Goal: Information Seeking & Learning: Compare options

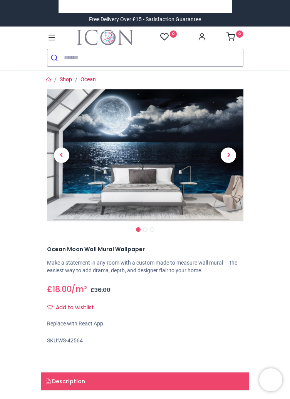
click at [229, 159] on span "Next" at bounding box center [228, 154] width 15 height 15
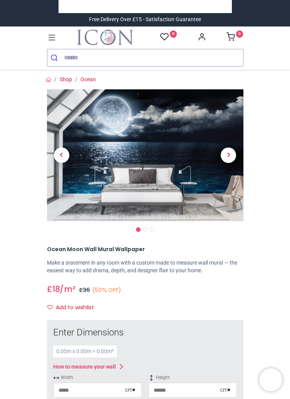
click at [226, 157] on span "Next" at bounding box center [228, 154] width 15 height 15
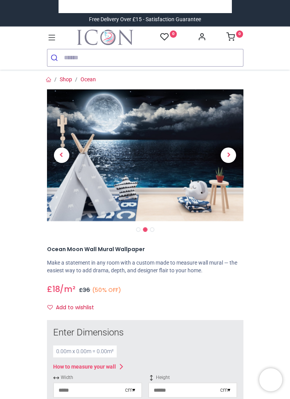
click at [231, 156] on span "Next" at bounding box center [228, 154] width 15 height 15
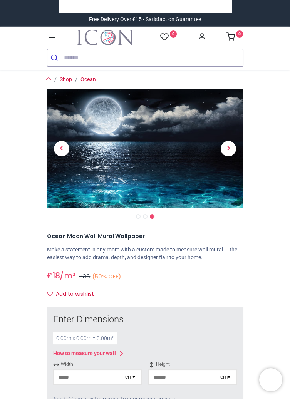
click at [200, 175] on img at bounding box center [145, 148] width 196 height 119
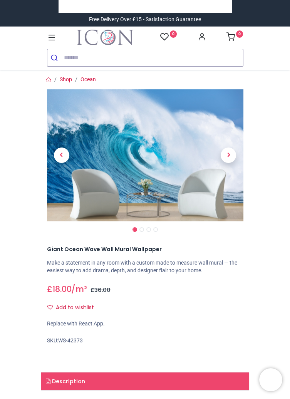
click at [222, 155] on span "Next" at bounding box center [228, 154] width 15 height 15
click at [224, 156] on span "Next" at bounding box center [228, 154] width 15 height 15
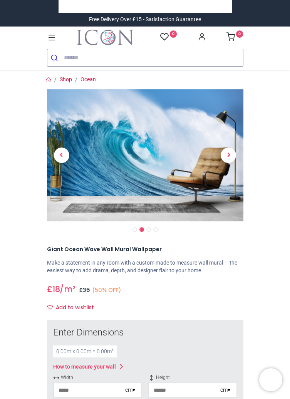
click at [230, 157] on span "Next" at bounding box center [228, 154] width 15 height 15
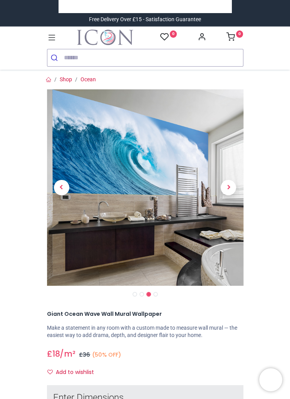
click at [231, 155] on link at bounding box center [229, 187] width 30 height 137
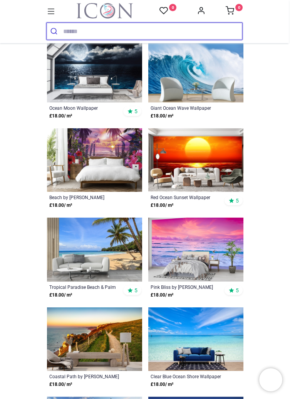
scroll to position [127, 0]
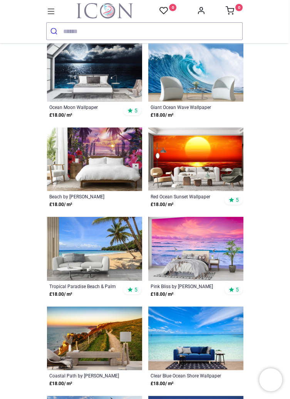
click at [94, 156] on img at bounding box center [94, 159] width 95 height 64
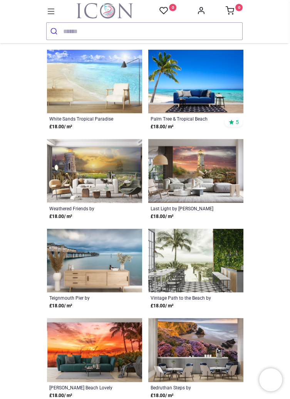
scroll to position [563, 0]
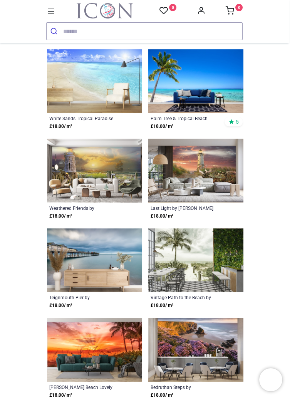
click at [117, 175] on img at bounding box center [94, 171] width 95 height 64
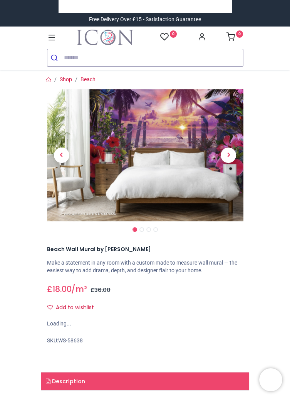
click at [63, 154] on span "Previous" at bounding box center [61, 154] width 15 height 15
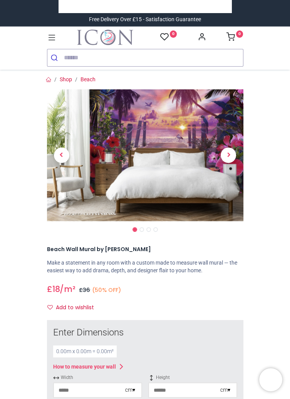
click at [62, 156] on span "Previous" at bounding box center [61, 154] width 15 height 15
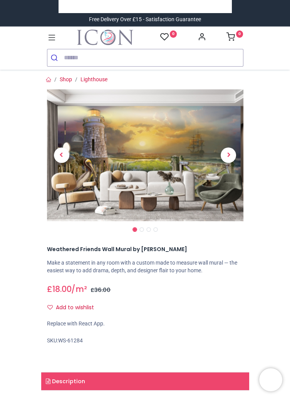
click at [60, 157] on span "Previous" at bounding box center [61, 154] width 15 height 15
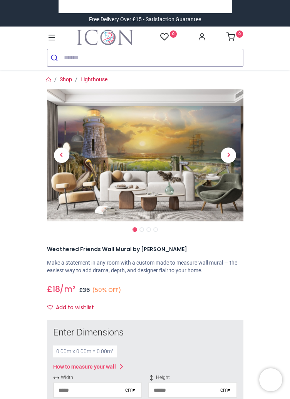
click at [60, 155] on span "Previous" at bounding box center [61, 154] width 15 height 15
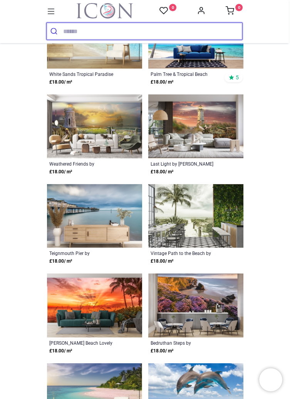
scroll to position [610, 0]
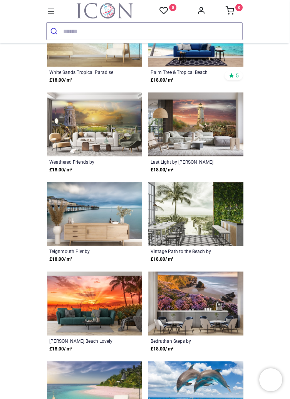
click at [208, 133] on img at bounding box center [195, 124] width 95 height 64
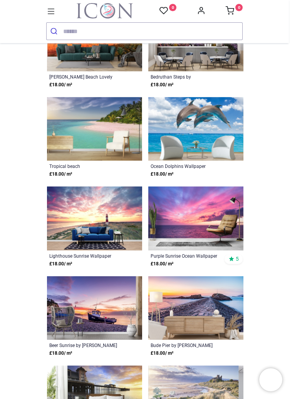
scroll to position [876, 0]
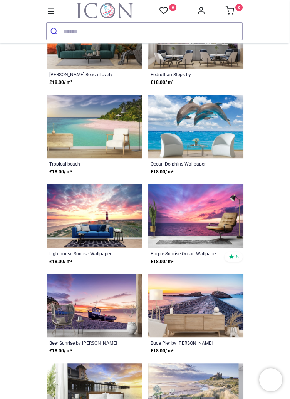
click at [212, 122] on img at bounding box center [195, 127] width 95 height 64
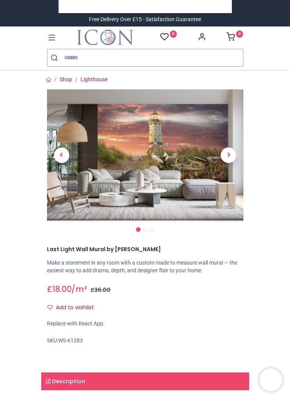
click at [57, 157] on span "Previous" at bounding box center [61, 154] width 15 height 15
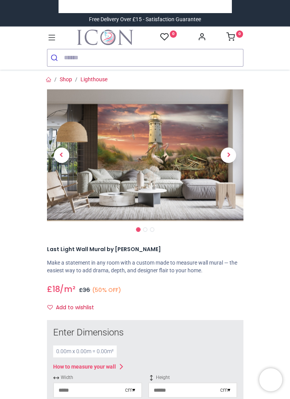
click at [61, 155] on span "Previous" at bounding box center [61, 154] width 15 height 15
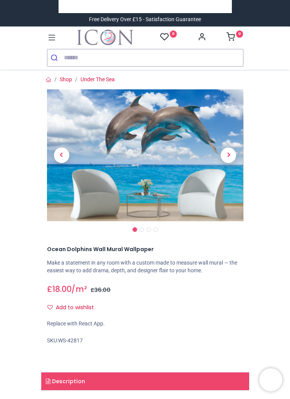
click at [60, 157] on span "Previous" at bounding box center [61, 154] width 15 height 15
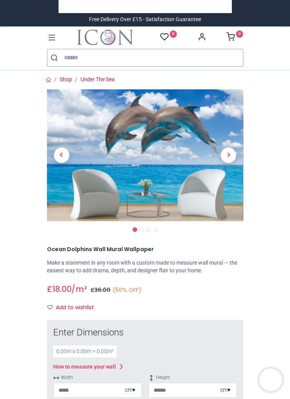
click at [57, 159] on span "Previous" at bounding box center [61, 154] width 15 height 15
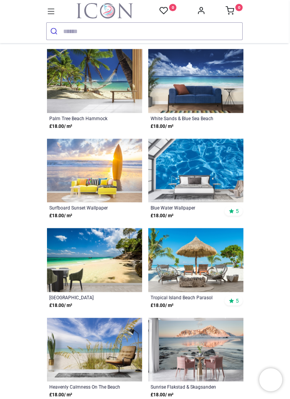
scroll to position [1461, 0]
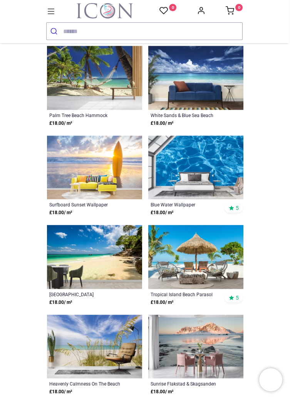
click at [211, 179] on img at bounding box center [195, 167] width 95 height 64
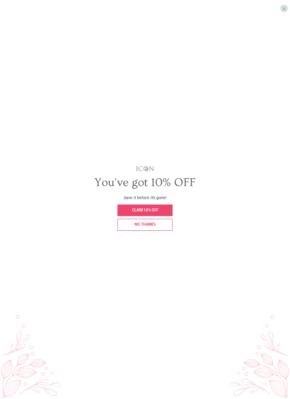
click at [171, 231] on div "No, thanks" at bounding box center [144, 225] width 55 height 12
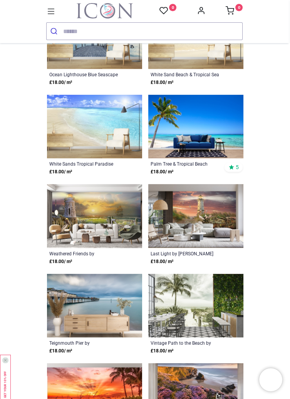
scroll to position [518, 0]
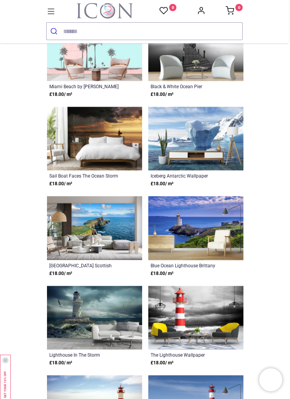
scroll to position [2029, 0]
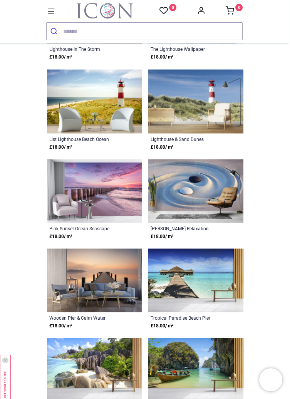
scroll to position [2333, 0]
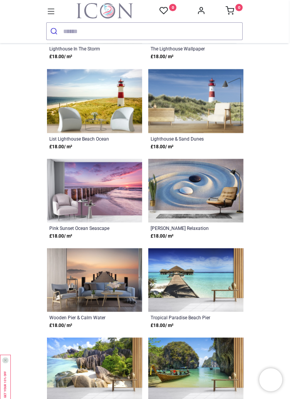
click at [208, 197] on img at bounding box center [195, 191] width 95 height 64
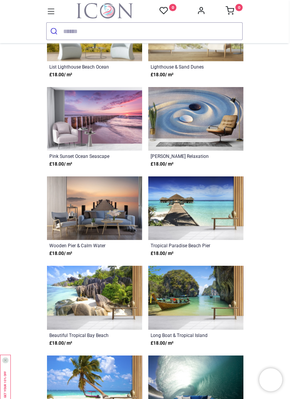
scroll to position [2405, 0]
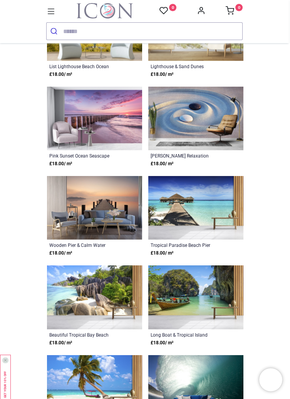
click at [209, 201] on img at bounding box center [195, 208] width 95 height 64
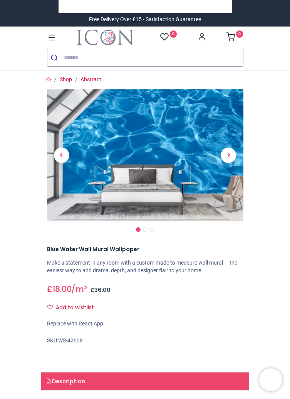
click at [57, 154] on span "Previous" at bounding box center [61, 154] width 15 height 15
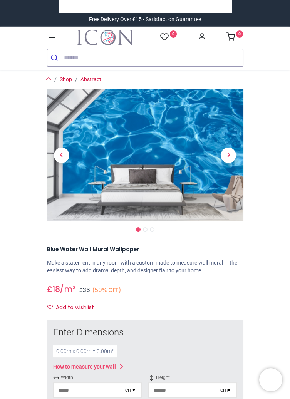
click at [174, 175] on img at bounding box center [145, 155] width 196 height 132
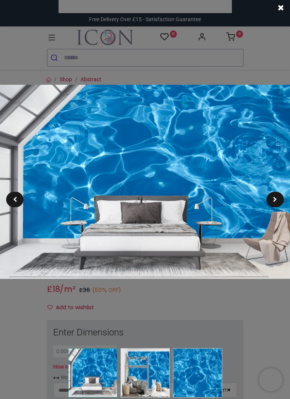
click at [196, 366] on img at bounding box center [197, 372] width 49 height 49
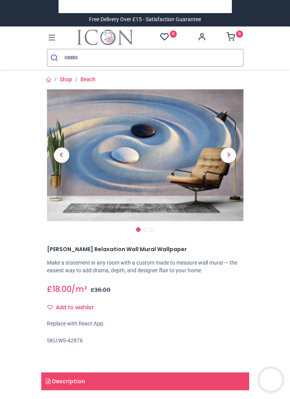
click at [60, 155] on span "Previous" at bounding box center [61, 154] width 15 height 15
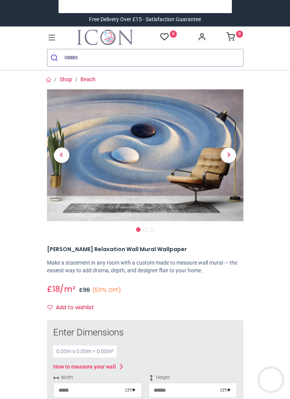
click at [59, 156] on span "Previous" at bounding box center [61, 154] width 15 height 15
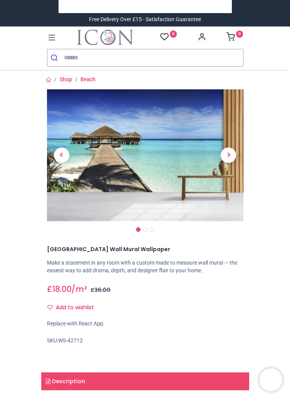
click at [62, 157] on span "Previous" at bounding box center [61, 154] width 15 height 15
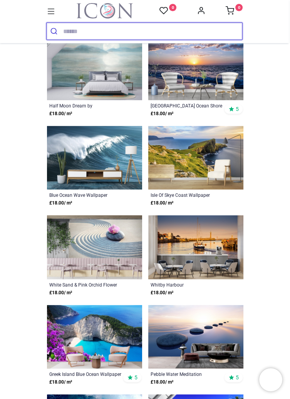
scroll to position [592, 0]
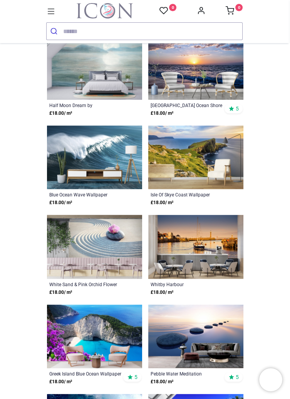
click at [114, 251] on img at bounding box center [94, 247] width 95 height 64
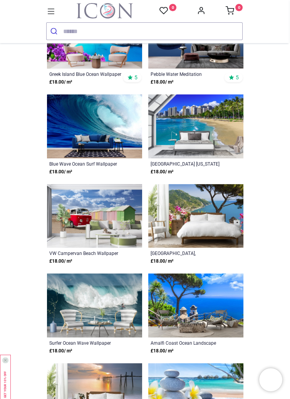
scroll to position [892, 0]
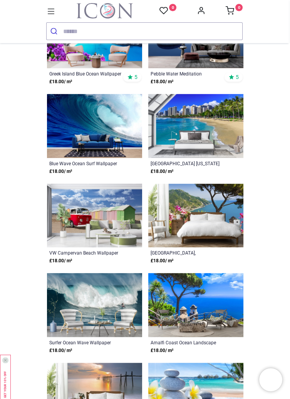
click at [92, 125] on img at bounding box center [94, 126] width 95 height 64
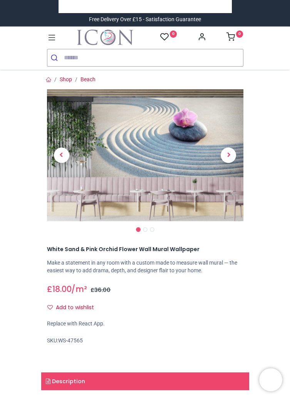
click at [60, 162] on span "Previous" at bounding box center [61, 154] width 15 height 15
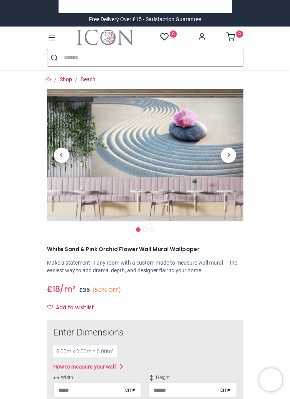
click at [58, 158] on span "Previous" at bounding box center [61, 154] width 15 height 15
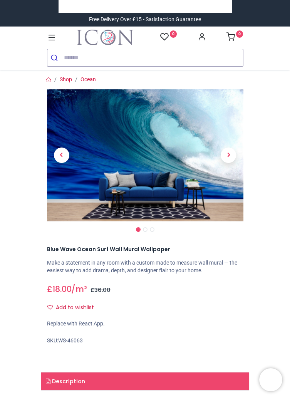
click at [66, 125] on link at bounding box center [62, 155] width 30 height 92
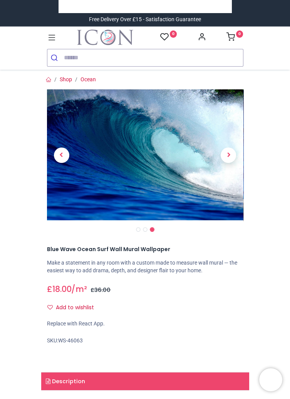
click at [59, 157] on span "Previous" at bounding box center [61, 154] width 15 height 15
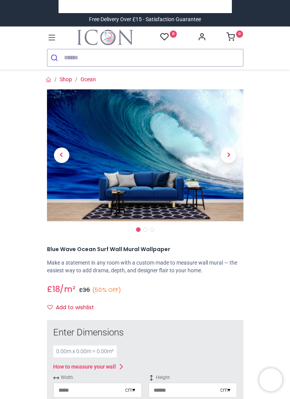
click at [55, 158] on span "Previous" at bounding box center [61, 154] width 15 height 15
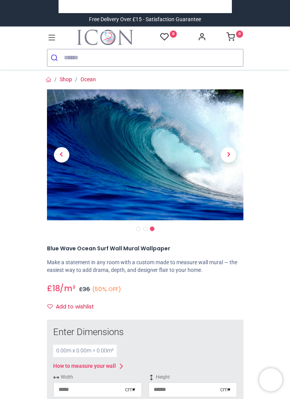
click at [60, 158] on span "Previous" at bounding box center [61, 154] width 15 height 15
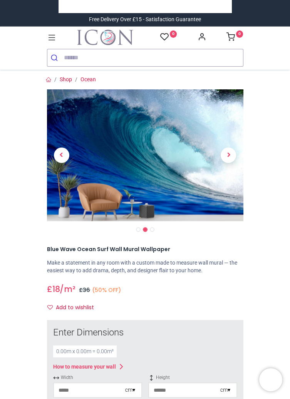
click at [59, 157] on span "Previous" at bounding box center [61, 154] width 15 height 15
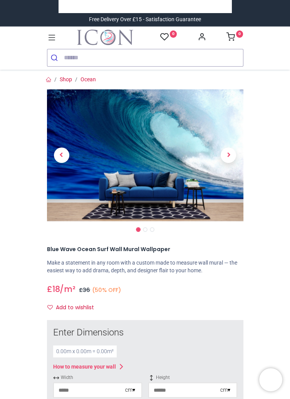
click at [65, 152] on span "Previous" at bounding box center [61, 154] width 15 height 15
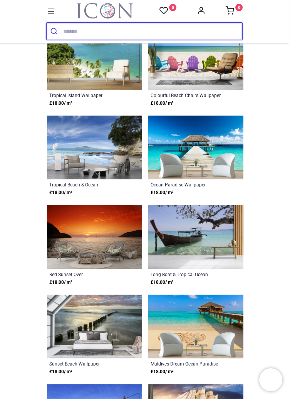
scroll to position [1321, 0]
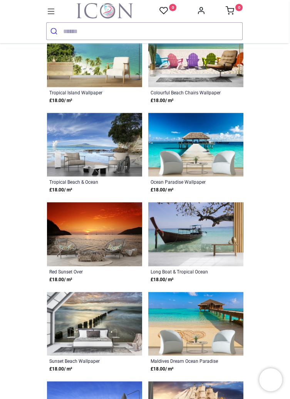
click at [209, 146] on img at bounding box center [195, 145] width 95 height 64
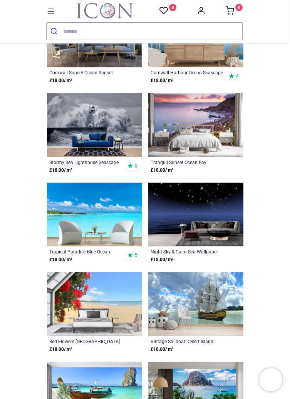
scroll to position [2057, 0]
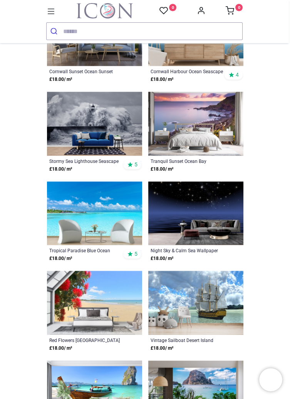
click at [212, 209] on img at bounding box center [195, 213] width 95 height 64
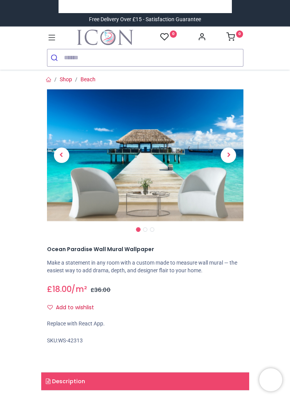
click at [54, 155] on span "Previous" at bounding box center [61, 154] width 15 height 15
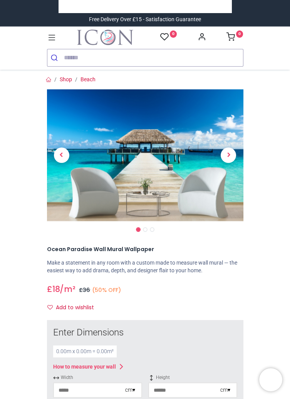
click at [58, 158] on span "Previous" at bounding box center [61, 154] width 15 height 15
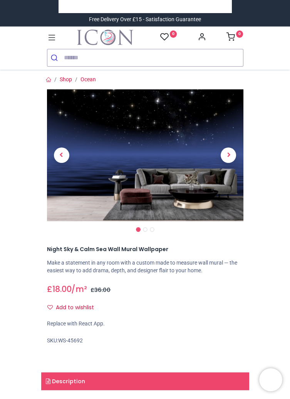
click at [57, 154] on span "Previous" at bounding box center [61, 154] width 15 height 15
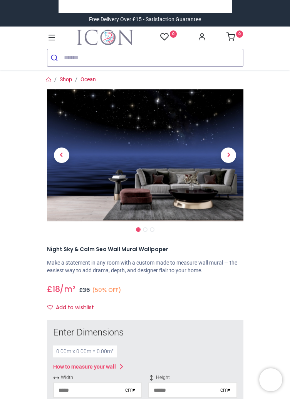
click at [63, 157] on span "Previous" at bounding box center [61, 154] width 15 height 15
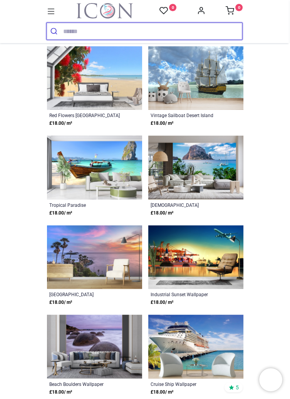
scroll to position [1033, 0]
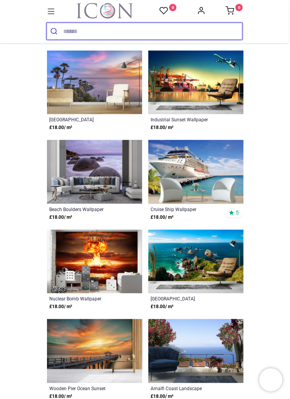
scroll to position [1205, 0]
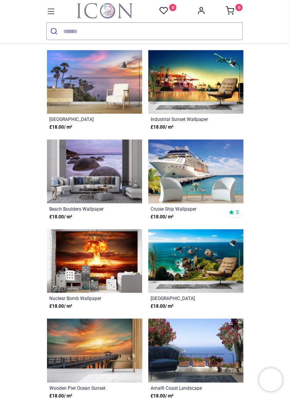
click at [196, 183] on img at bounding box center [195, 171] width 95 height 64
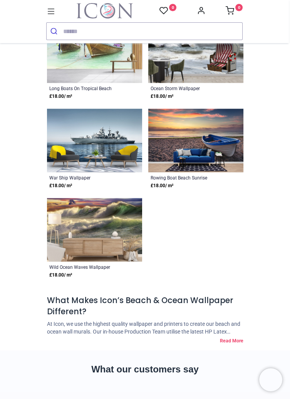
scroll to position [1864, 0]
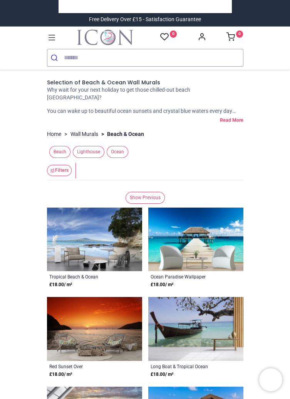
click at [89, 134] on link "Wall Murals" at bounding box center [84, 134] width 28 height 8
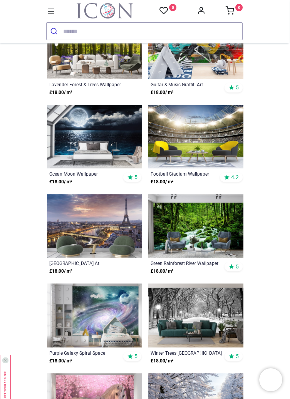
scroll to position [1045, 0]
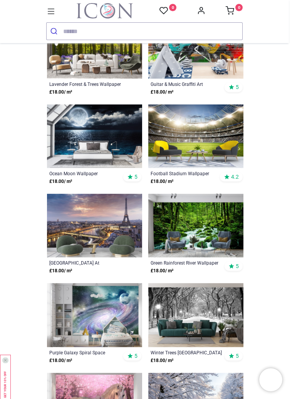
click at [106, 127] on img at bounding box center [94, 136] width 95 height 64
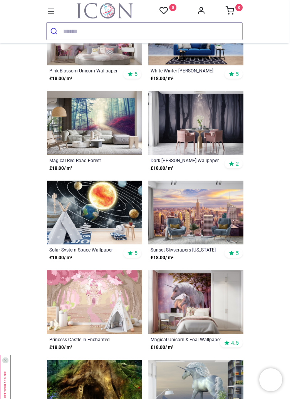
scroll to position [1416, 0]
click at [110, 211] on img at bounding box center [94, 213] width 95 height 64
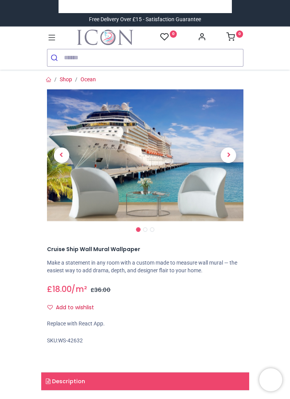
click at [57, 157] on span "Previous" at bounding box center [61, 154] width 15 height 15
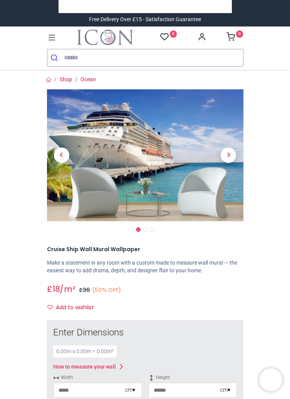
click at [55, 158] on span "Previous" at bounding box center [61, 154] width 15 height 15
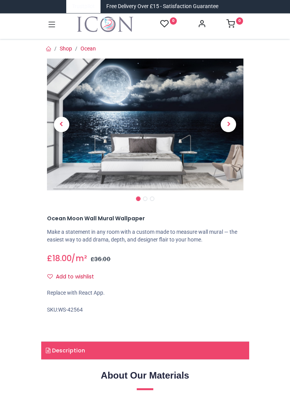
click at [56, 131] on span "Previous" at bounding box center [61, 124] width 15 height 15
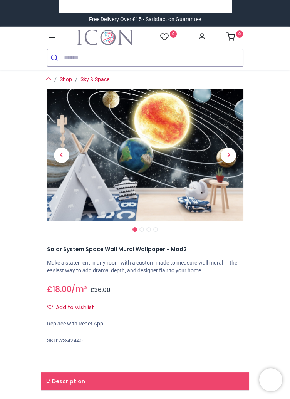
click at [57, 131] on link at bounding box center [62, 155] width 30 height 92
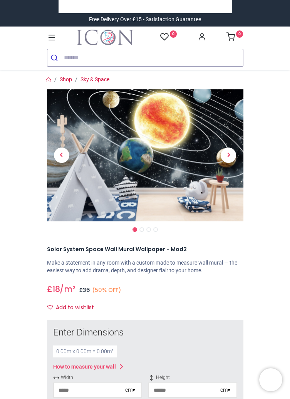
click at [56, 158] on span "Previous" at bounding box center [61, 154] width 15 height 15
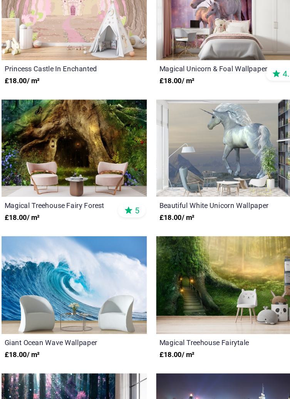
scroll to position [412, 0]
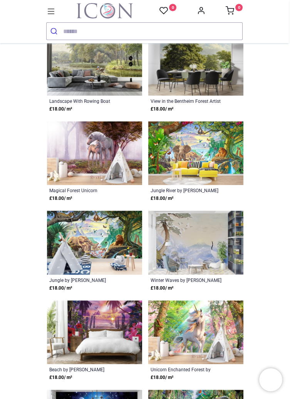
scroll to position [1491, 0]
click at [221, 152] on img at bounding box center [195, 153] width 95 height 64
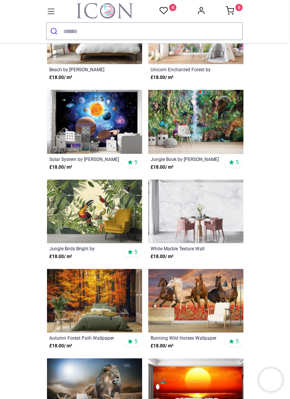
scroll to position [1792, 0]
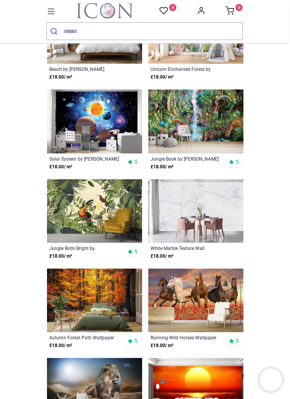
click at [101, 120] on img at bounding box center [94, 121] width 95 height 64
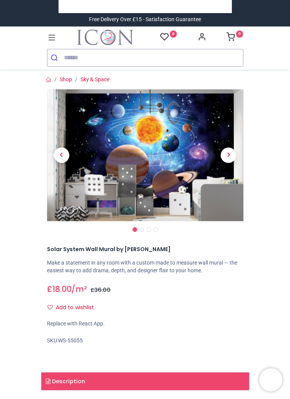
click at [65, 127] on link at bounding box center [62, 155] width 30 height 92
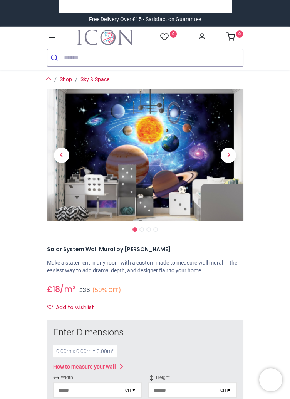
click at [62, 154] on span "Previous" at bounding box center [61, 154] width 15 height 15
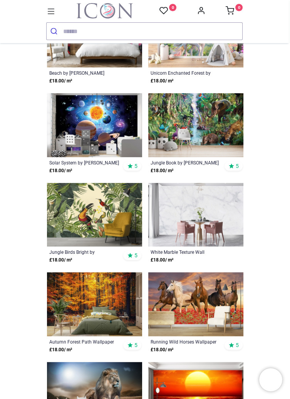
scroll to position [530, 0]
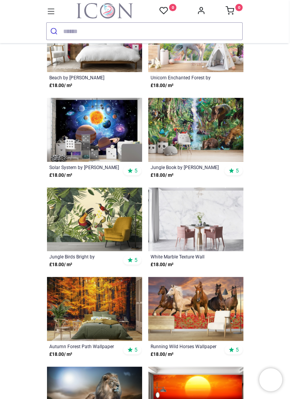
click at [219, 133] on img at bounding box center [195, 130] width 95 height 64
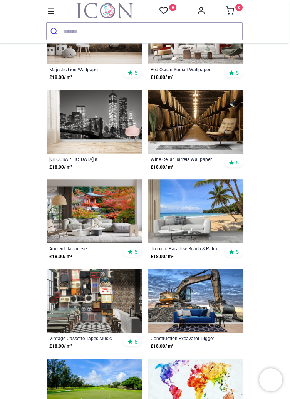
scroll to position [897, 0]
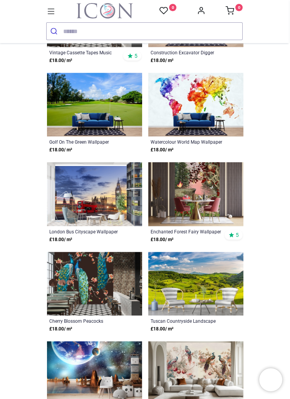
click at [205, 204] on img at bounding box center [195, 194] width 95 height 64
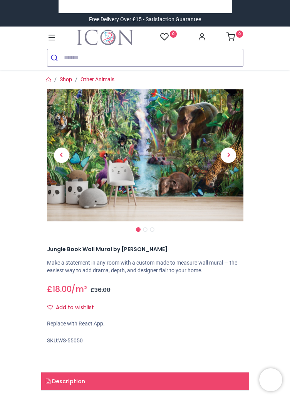
click at [59, 155] on span "Previous" at bounding box center [61, 154] width 15 height 15
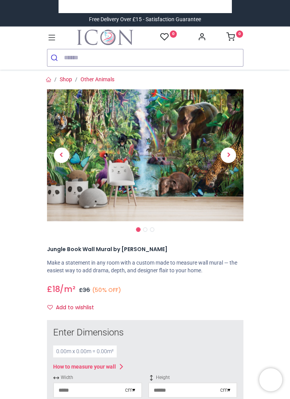
click at [60, 157] on span "Previous" at bounding box center [61, 154] width 15 height 15
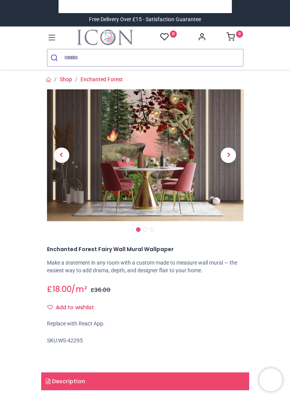
click at [59, 154] on span "Previous" at bounding box center [61, 154] width 15 height 15
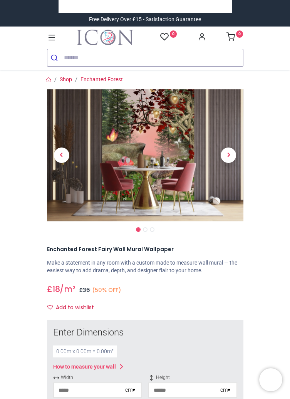
click at [58, 153] on span "Previous" at bounding box center [61, 154] width 15 height 15
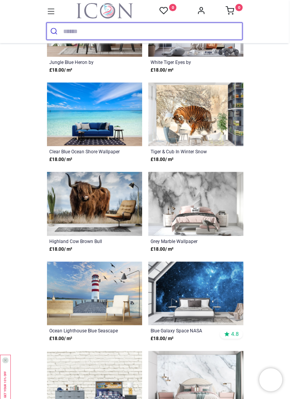
scroll to position [1535, 0]
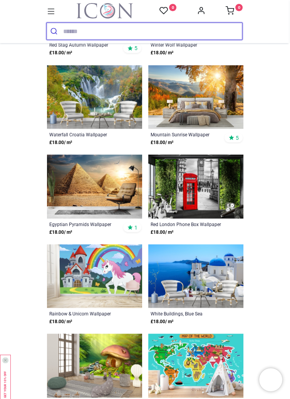
scroll to position [2355, 0]
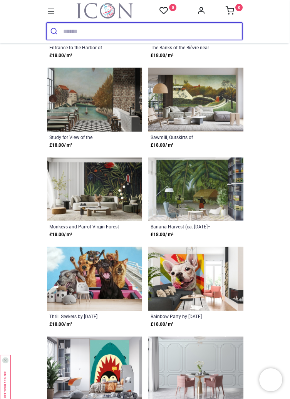
scroll to position [3603, 0]
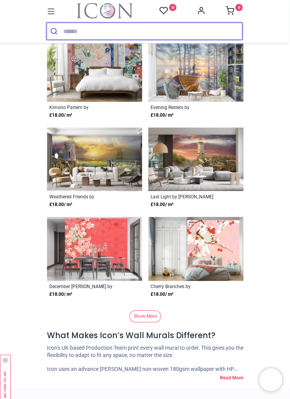
scroll to position [6142, 0]
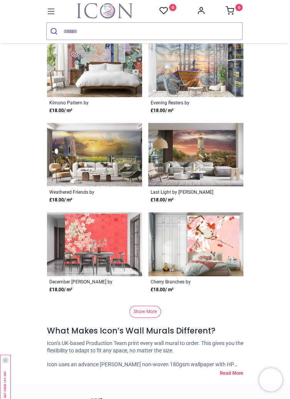
click at [150, 309] on link "Show More" at bounding box center [145, 312] width 32 height 12
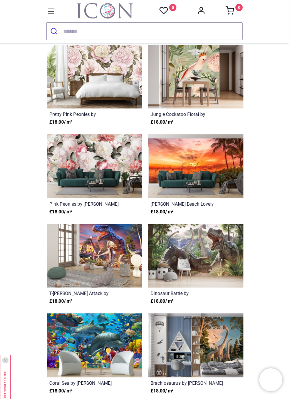
scroll to position [7296, 0]
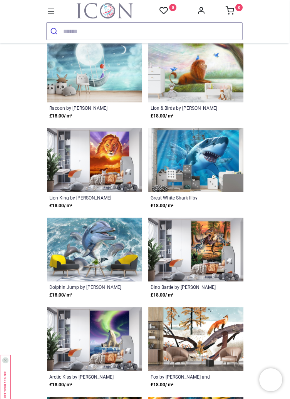
scroll to position [7928, 0]
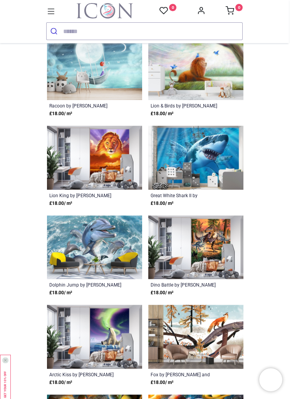
click at [107, 246] on img at bounding box center [94, 248] width 95 height 64
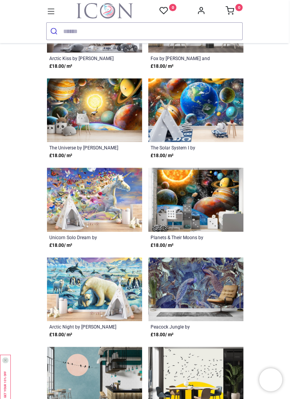
scroll to position [8246, 0]
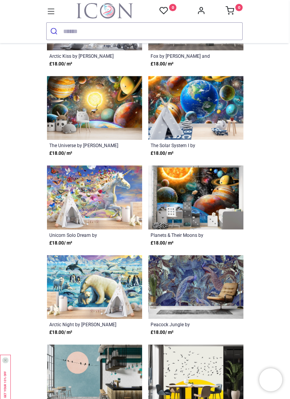
click at [113, 284] on img at bounding box center [94, 287] width 95 height 64
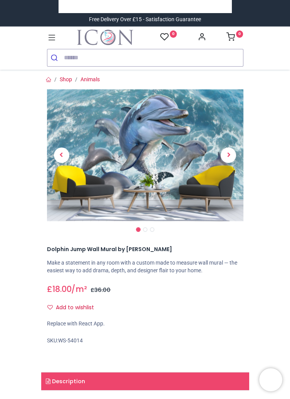
click at [63, 159] on span "Previous" at bounding box center [61, 154] width 15 height 15
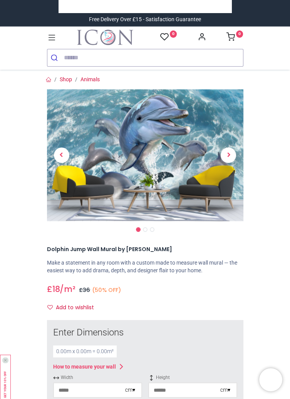
click at [62, 156] on span "Previous" at bounding box center [61, 154] width 15 height 15
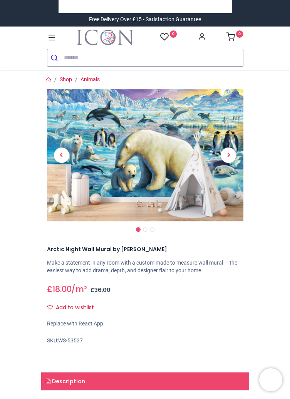
click at [58, 159] on span "Previous" at bounding box center [61, 154] width 15 height 15
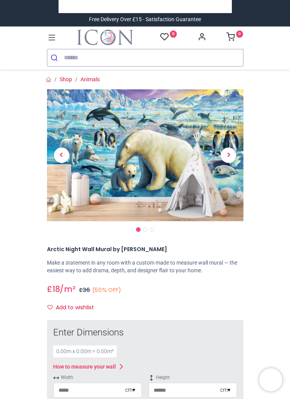
click at [55, 157] on span "Previous" at bounding box center [61, 154] width 15 height 15
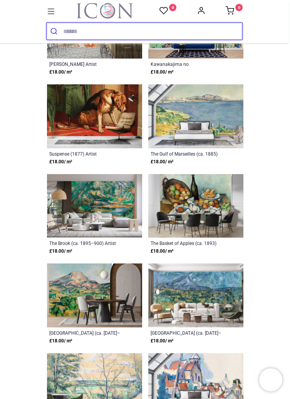
scroll to position [4773, 0]
